Goal: Task Accomplishment & Management: Manage account settings

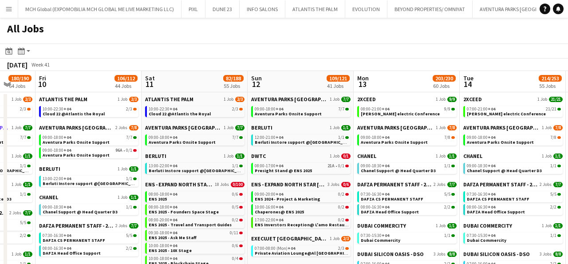
scroll to position [0, 261]
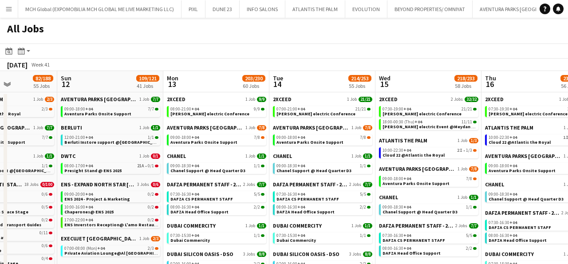
click at [211, 145] on app-brief-job-card "09:00-18:00 +04 7/8 Aventura Parks Onsite Support" at bounding box center [216, 139] width 99 height 11
click at [199, 110] on div "08:00-21:00 +04 9/9" at bounding box center [217, 109] width 94 height 4
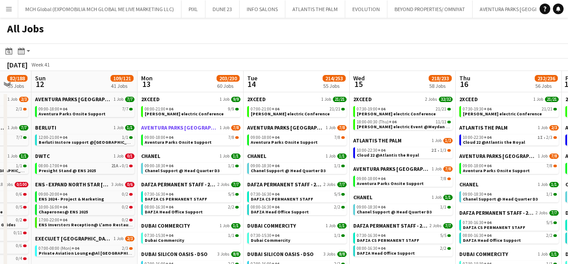
scroll to position [0, 288]
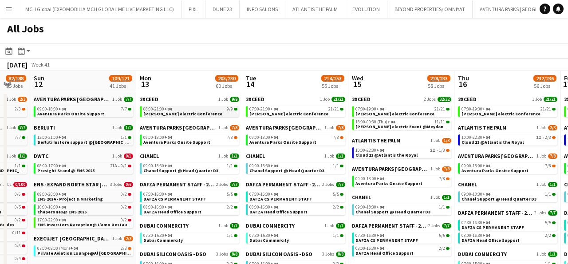
click at [170, 113] on span "[PERSON_NAME] electric Conference" at bounding box center [182, 114] width 79 height 6
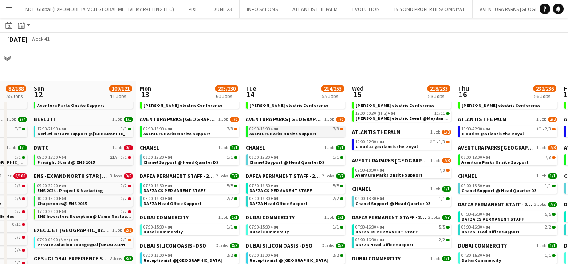
scroll to position [0, 0]
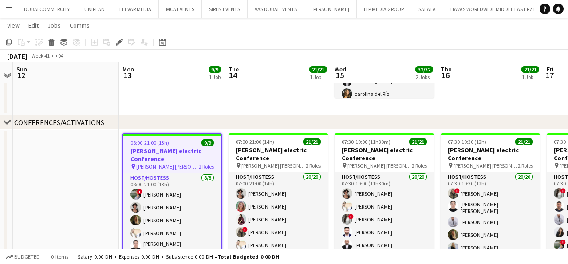
click at [157, 149] on h3 "Schneider electric Conference" at bounding box center [172, 155] width 98 height 16
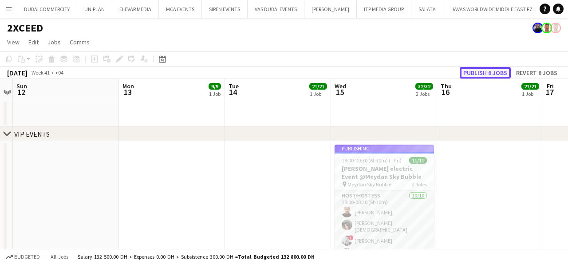
click at [488, 71] on button "Publish 6 jobs" at bounding box center [485, 73] width 51 height 12
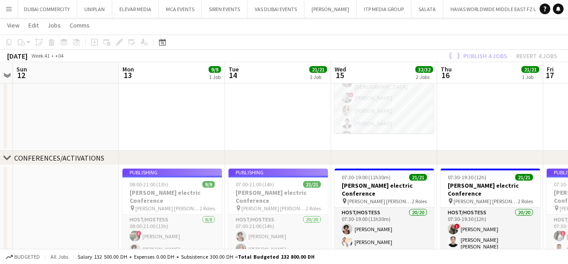
scroll to position [149, 0]
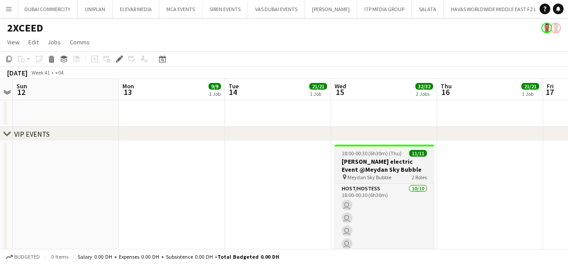
scroll to position [0, 2827]
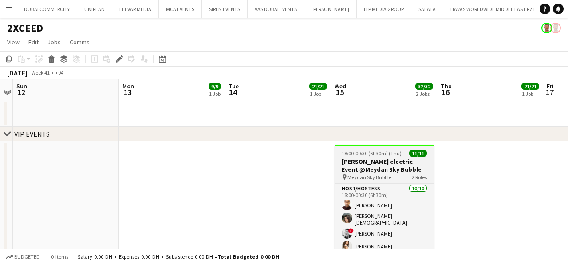
click at [375, 168] on h3 "[PERSON_NAME] electric Event @Meydan Sky Bubble" at bounding box center [383, 165] width 99 height 16
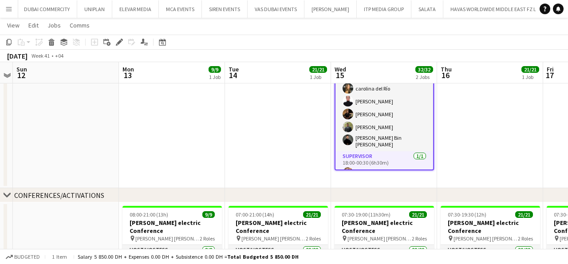
scroll to position [83, 0]
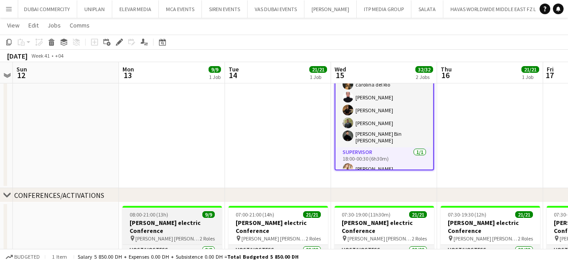
click at [156, 223] on h3 "[PERSON_NAME] electric Conference" at bounding box center [171, 227] width 99 height 16
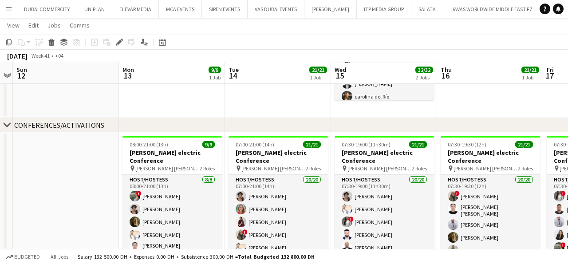
scroll to position [176, 0]
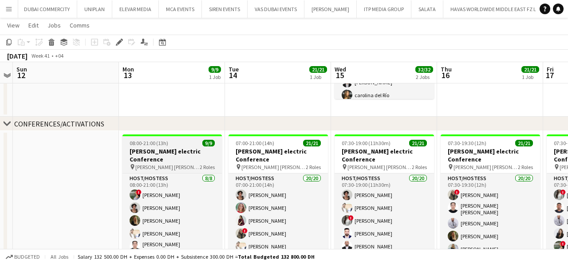
click at [167, 145] on span "08:00-21:00 (13h)" at bounding box center [149, 143] width 39 height 7
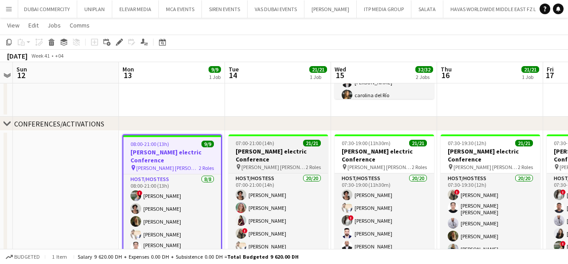
click at [282, 164] on span "JW Marriott Marquis" at bounding box center [273, 167] width 64 height 7
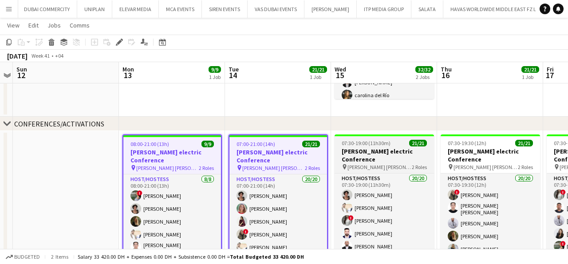
click at [365, 164] on span "JW Marriott Marquis" at bounding box center [379, 167] width 64 height 7
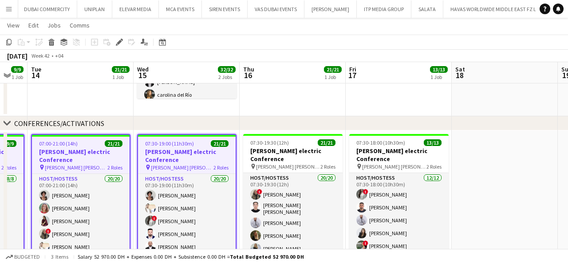
scroll to position [0, 302]
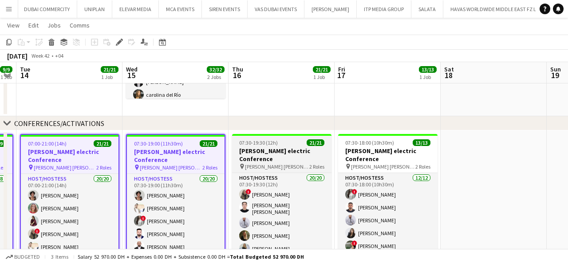
click at [280, 150] on h3 "Schneider electric Conference" at bounding box center [281, 155] width 99 height 16
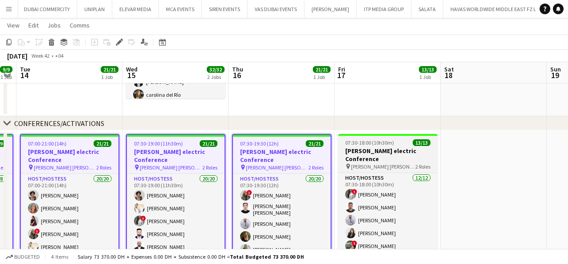
click at [396, 146] on app-job-card "07:30-18:00 (10h30m) 13/13 Schneider electric Conference pin JW Marriott Marqui…" at bounding box center [387, 199] width 99 height 131
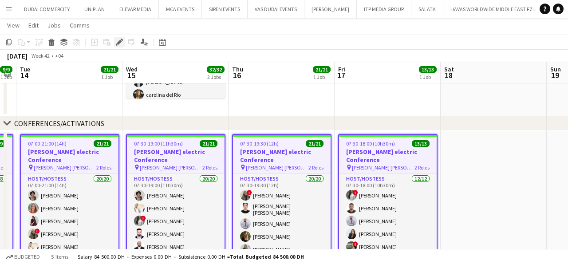
click at [117, 42] on icon at bounding box center [119, 42] width 5 height 5
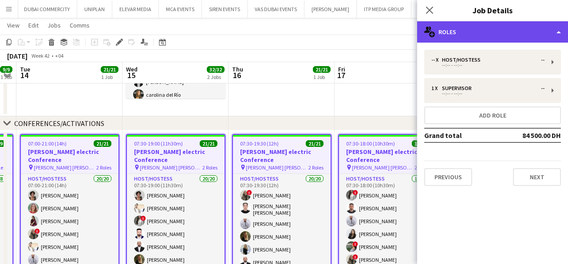
click at [495, 31] on div "multiple-users-add Roles" at bounding box center [492, 31] width 151 height 21
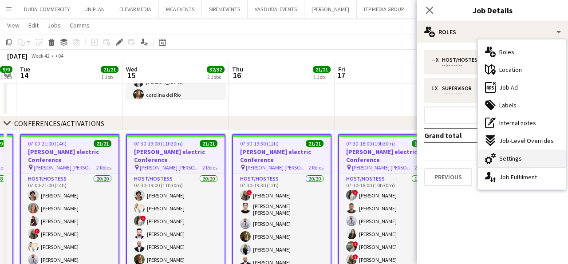
click at [503, 160] on span "Settings" at bounding box center [510, 158] width 23 height 8
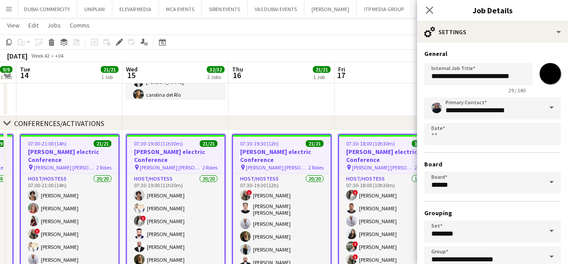
click at [549, 76] on input "*******" at bounding box center [550, 74] width 32 height 32
type input "*******"
click at [445, 104] on input "**********" at bounding box center [492, 108] width 137 height 22
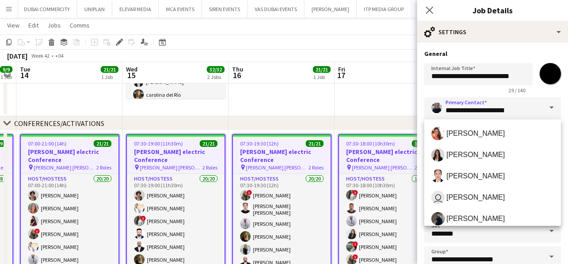
click at [551, 106] on span at bounding box center [551, 107] width 19 height 21
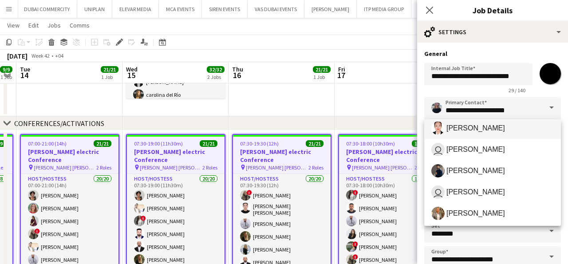
scroll to position [60, 0]
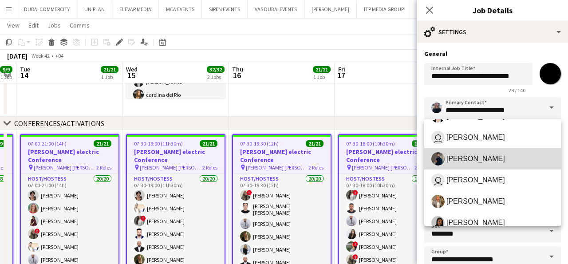
click at [466, 163] on span "Mohamed Arafa" at bounding box center [492, 158] width 122 height 13
type input "**********"
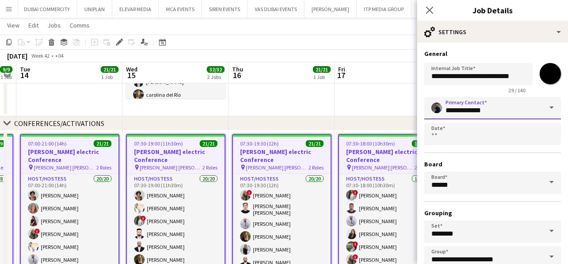
scroll to position [55, 0]
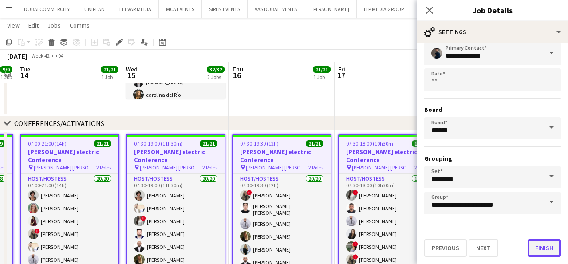
click at [543, 246] on button "Finish" at bounding box center [543, 248] width 33 height 18
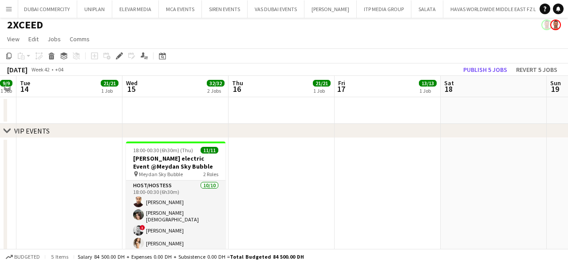
scroll to position [2, 0]
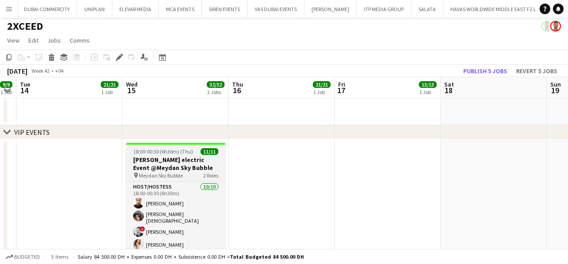
click at [164, 163] on h3 "Schneider electric Event @Meydan Sky Bubble" at bounding box center [175, 164] width 99 height 16
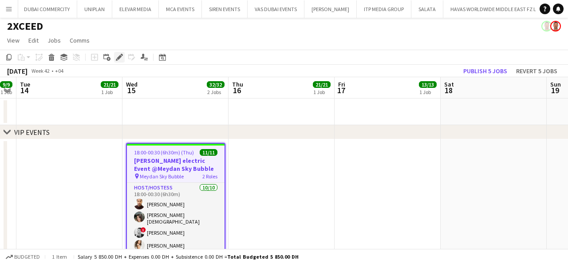
click at [119, 55] on icon at bounding box center [119, 57] width 5 height 5
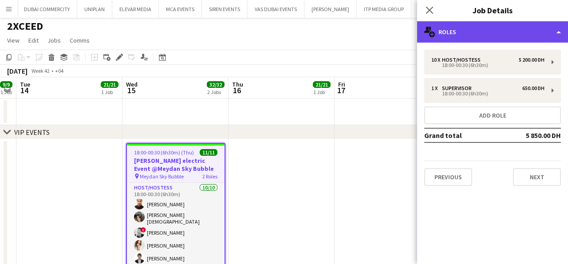
click at [464, 33] on div "multiple-users-add Roles" at bounding box center [492, 31] width 151 height 21
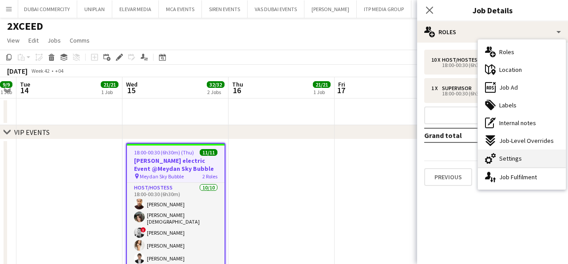
click at [503, 160] on span "Settings" at bounding box center [510, 158] width 23 height 8
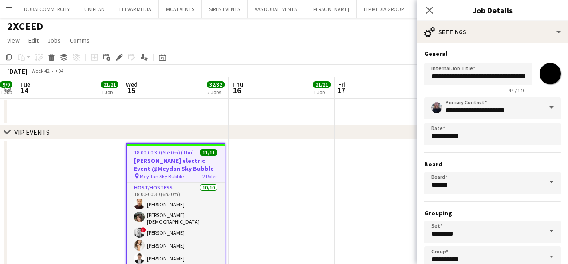
click at [546, 108] on span at bounding box center [551, 107] width 19 height 21
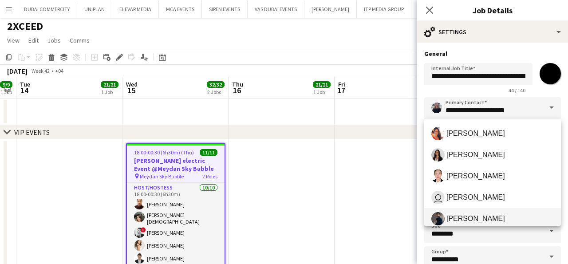
click at [476, 208] on mat-option "Mohamed Arafa" at bounding box center [492, 218] width 137 height 21
type input "**********"
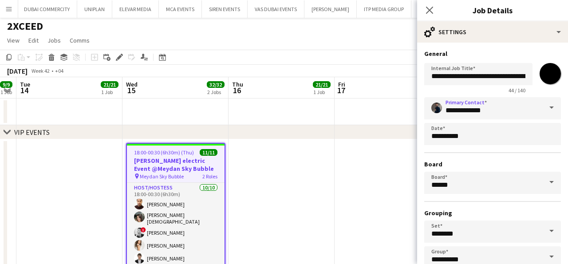
click at [550, 75] on input "*******" at bounding box center [550, 74] width 32 height 32
type input "*******"
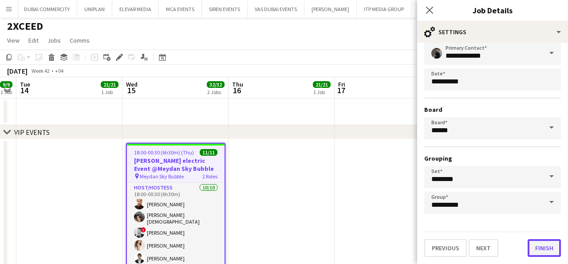
click at [537, 248] on button "Finish" at bounding box center [543, 248] width 33 height 18
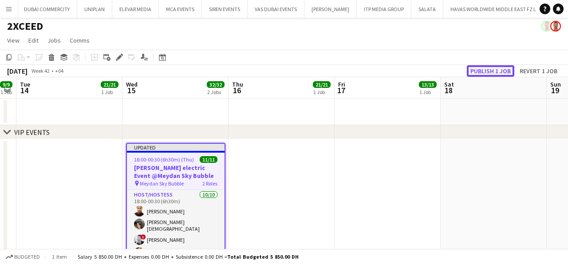
click at [489, 70] on button "Publish 1 job" at bounding box center [490, 71] width 47 height 12
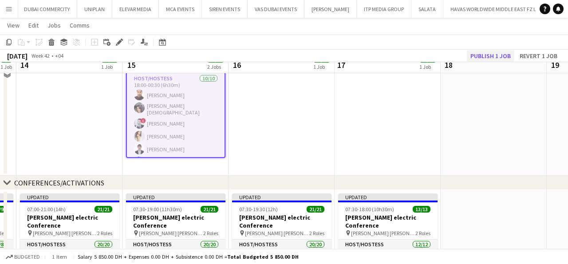
scroll to position [105, 0]
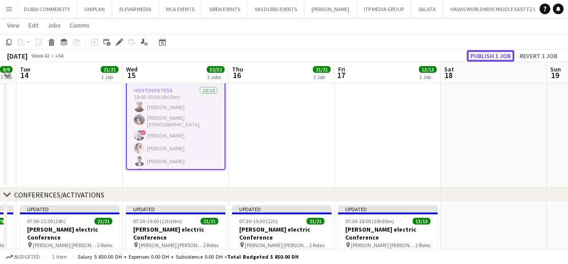
click at [487, 52] on button "Publish 1 job" at bounding box center [490, 56] width 47 height 12
click at [487, 54] on button "Publish 1 job" at bounding box center [490, 56] width 47 height 12
click at [485, 57] on button "Publish 1 job" at bounding box center [490, 56] width 47 height 12
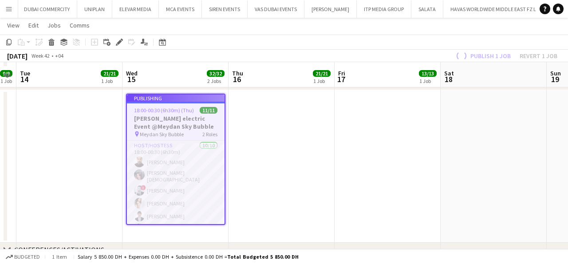
scroll to position [55, 0]
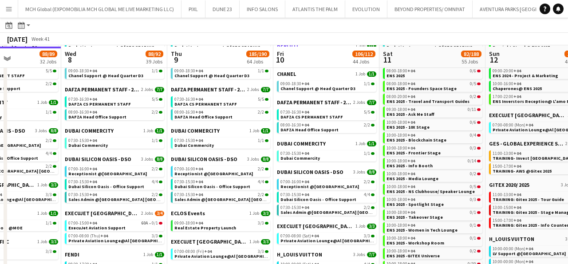
scroll to position [126, 0]
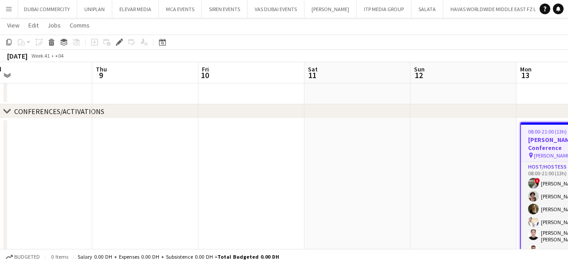
scroll to position [0, 346]
